Goal: Find specific page/section: Find specific page/section

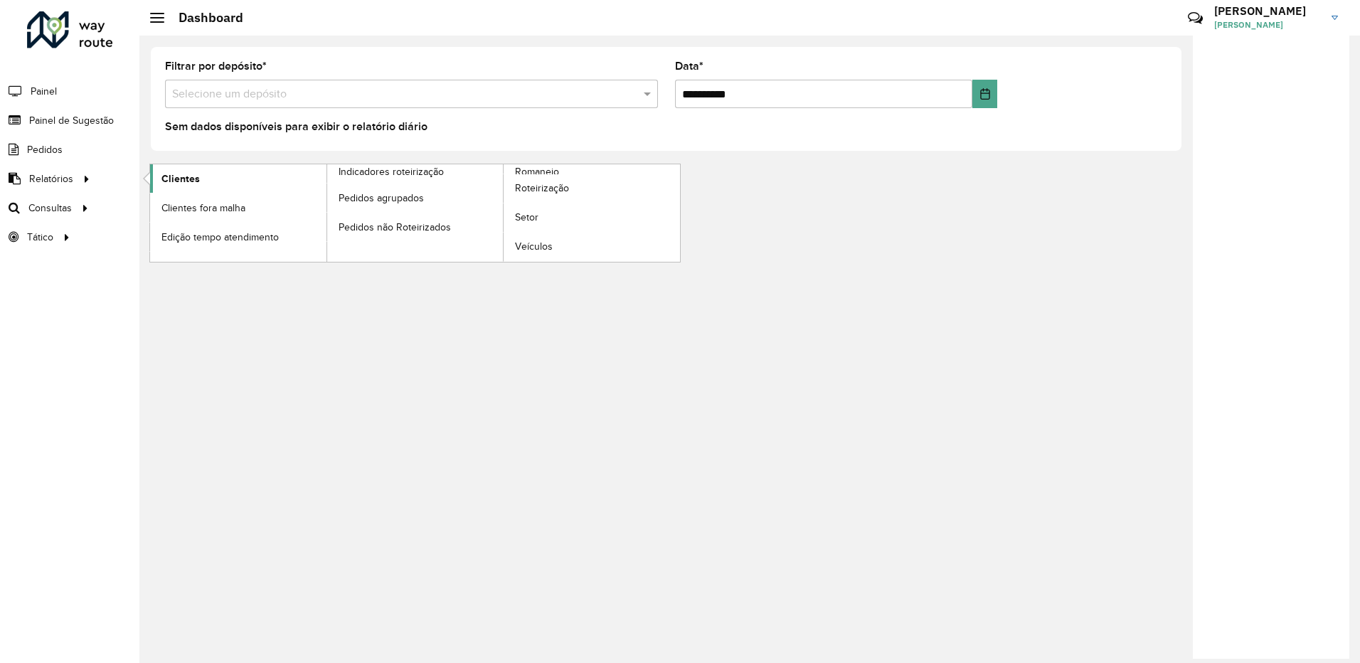
click at [234, 174] on link "Clientes" at bounding box center [238, 178] width 176 height 28
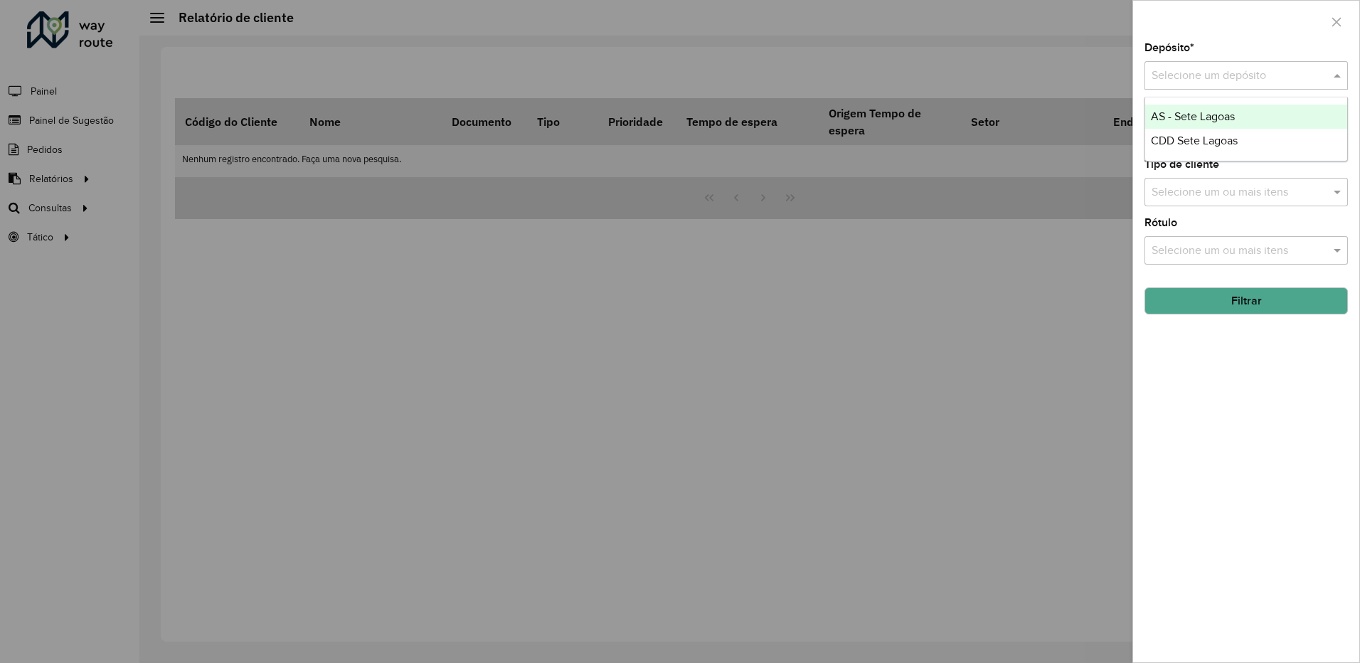
click at [1203, 72] on input "text" at bounding box center [1231, 76] width 161 height 17
click at [1171, 124] on div "AS - Sete Lagoas" at bounding box center [1246, 117] width 202 height 24
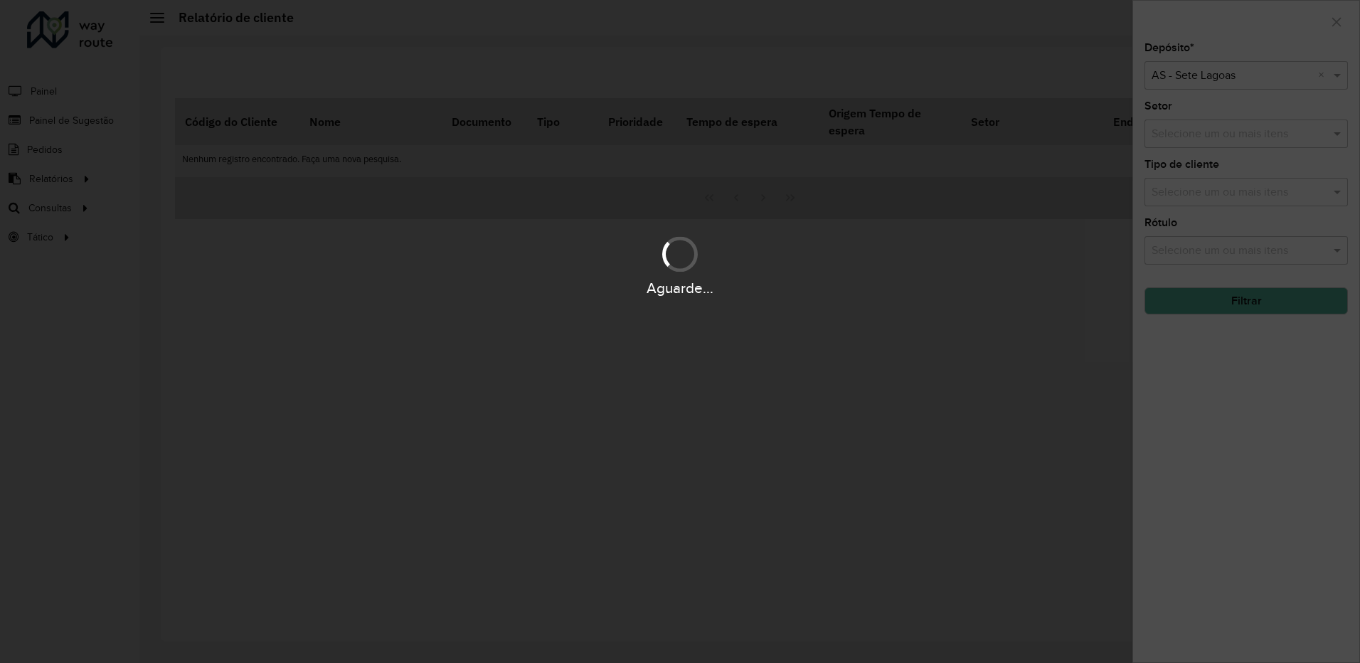
click at [1182, 81] on input "text" at bounding box center [1231, 76] width 161 height 17
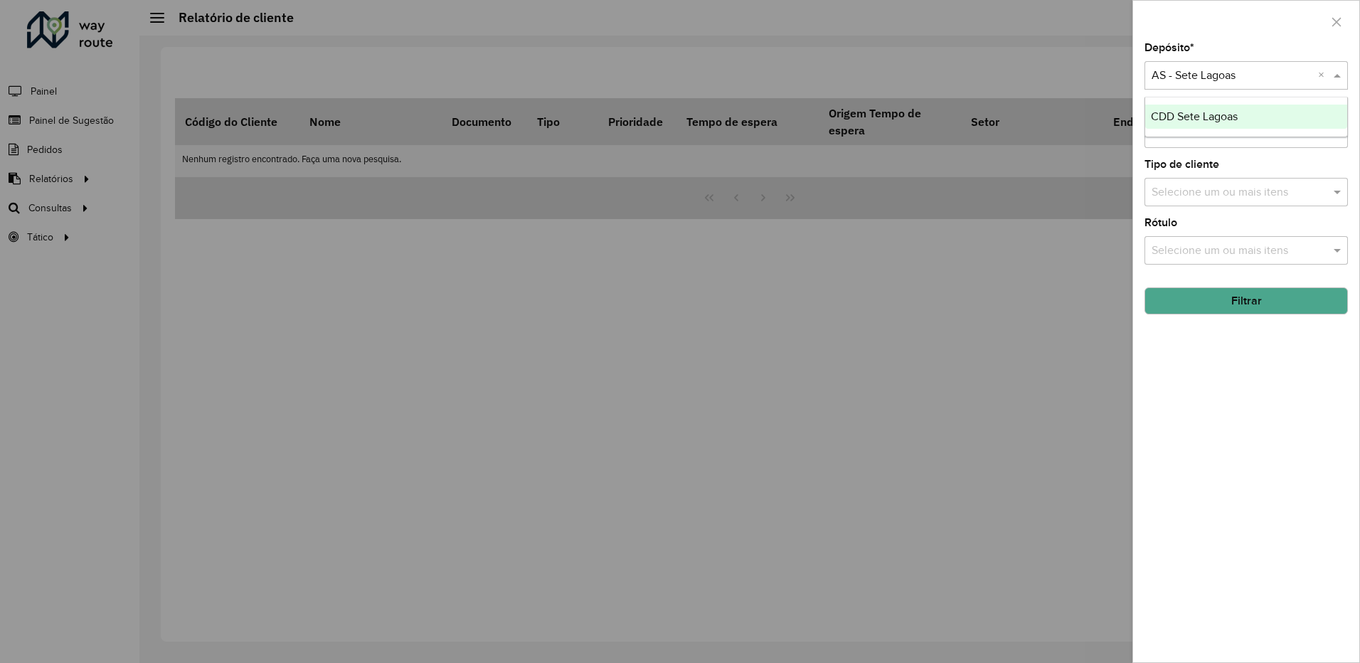
click at [1185, 114] on span "CDD Sete Lagoas" at bounding box center [1194, 116] width 87 height 12
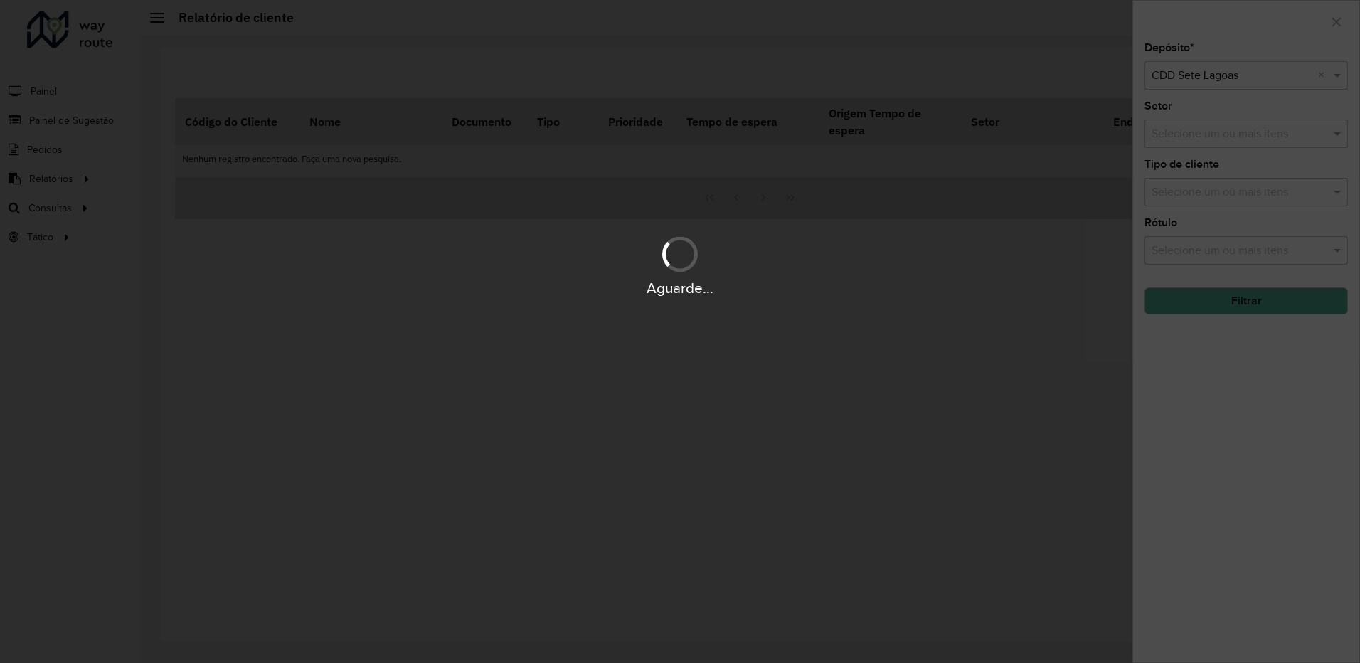
click at [1190, 124] on div "Aguarde..." at bounding box center [680, 331] width 1360 height 663
click at [1190, 130] on input "text" at bounding box center [1239, 134] width 182 height 17
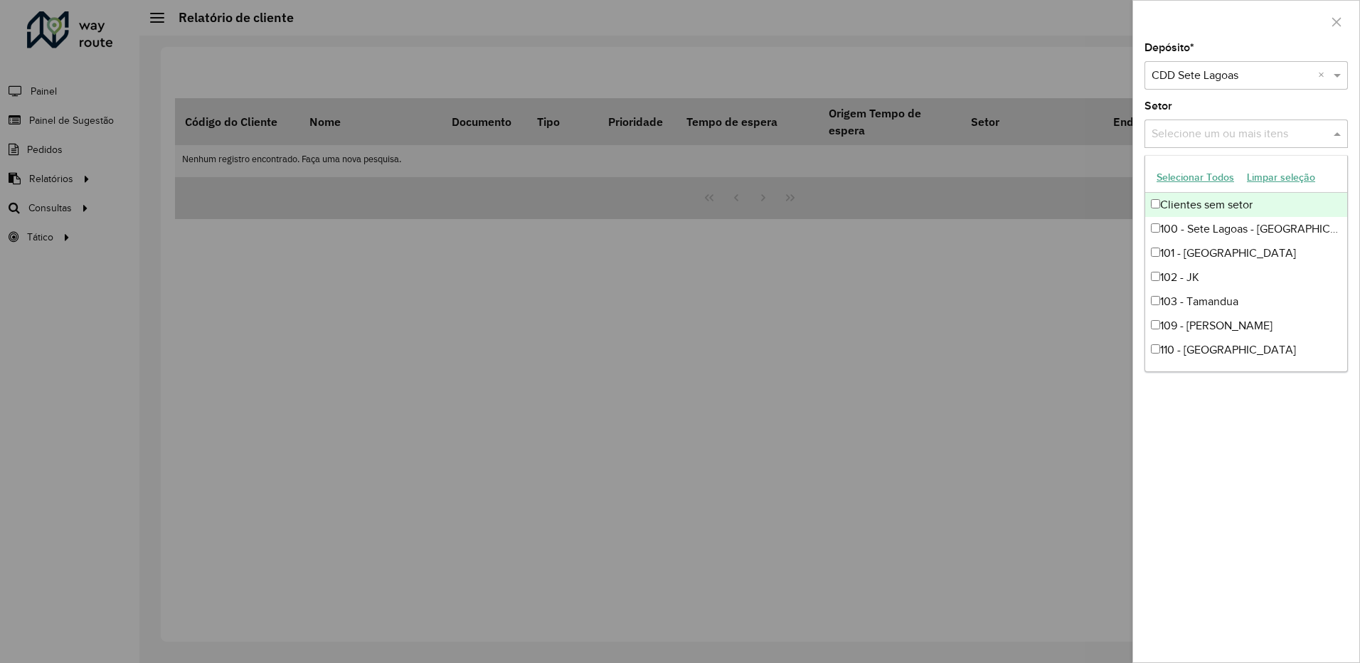
click at [1202, 137] on input "text" at bounding box center [1239, 134] width 182 height 17
click at [1210, 132] on input "text" at bounding box center [1239, 134] width 182 height 17
drag, startPoint x: 1307, startPoint y: 130, endPoint x: 1316, endPoint y: 132, distance: 9.4
click at [1316, 132] on input "text" at bounding box center [1239, 134] width 182 height 17
click at [1341, 134] on span at bounding box center [1339, 133] width 18 height 17
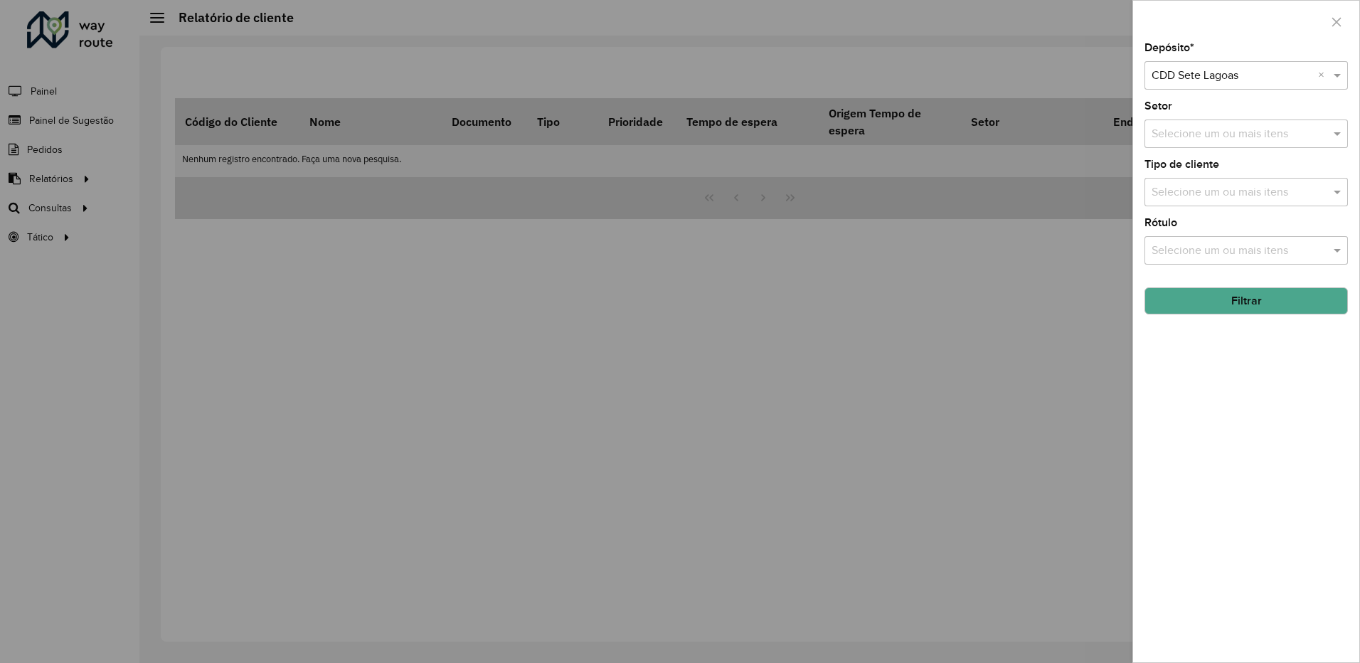
click at [1251, 192] on input "text" at bounding box center [1239, 192] width 182 height 17
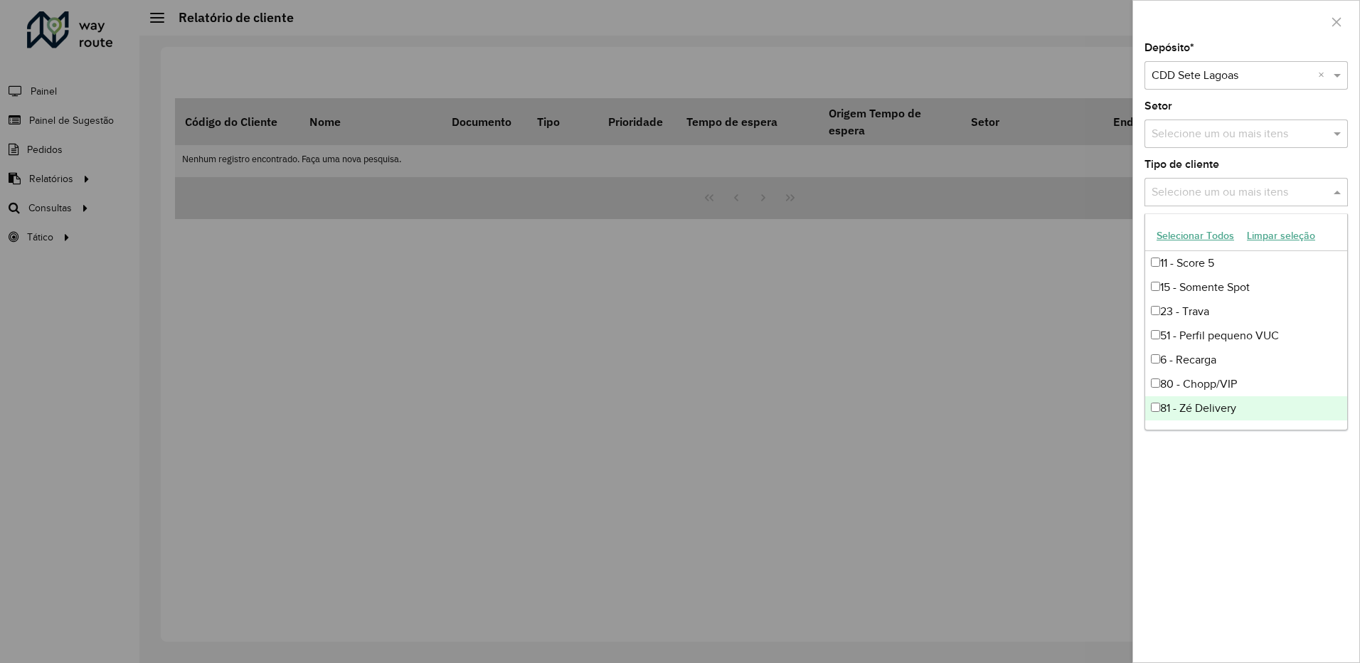
click at [1169, 399] on div "81 - Zé Delivery" at bounding box center [1246, 408] width 202 height 24
drag, startPoint x: 1308, startPoint y: 482, endPoint x: 1296, endPoint y: 468, distance: 19.1
click at [1303, 481] on div "Depósito * Selecione um depósito × CDD Sete Lagoas × Setor Selecione um ou mais…" at bounding box center [1246, 352] width 226 height 619
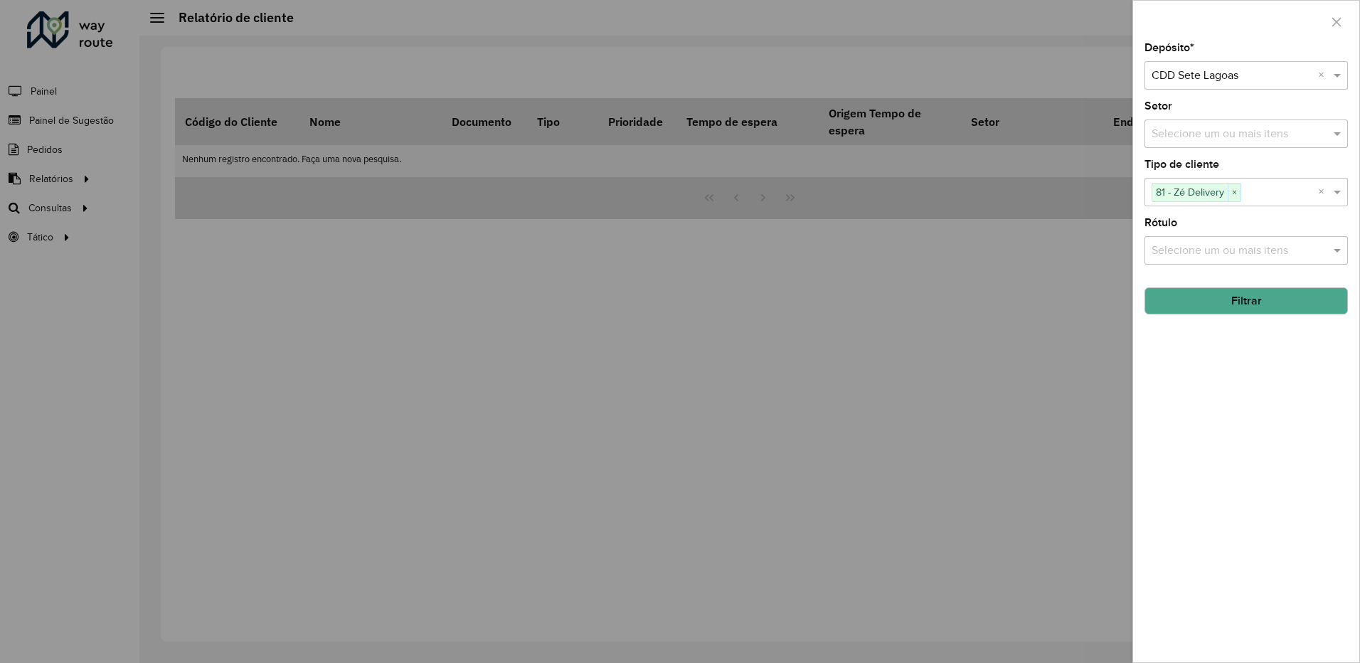
click at [1271, 309] on button "Filtrar" at bounding box center [1245, 300] width 203 height 27
